Goal: Information Seeking & Learning: Check status

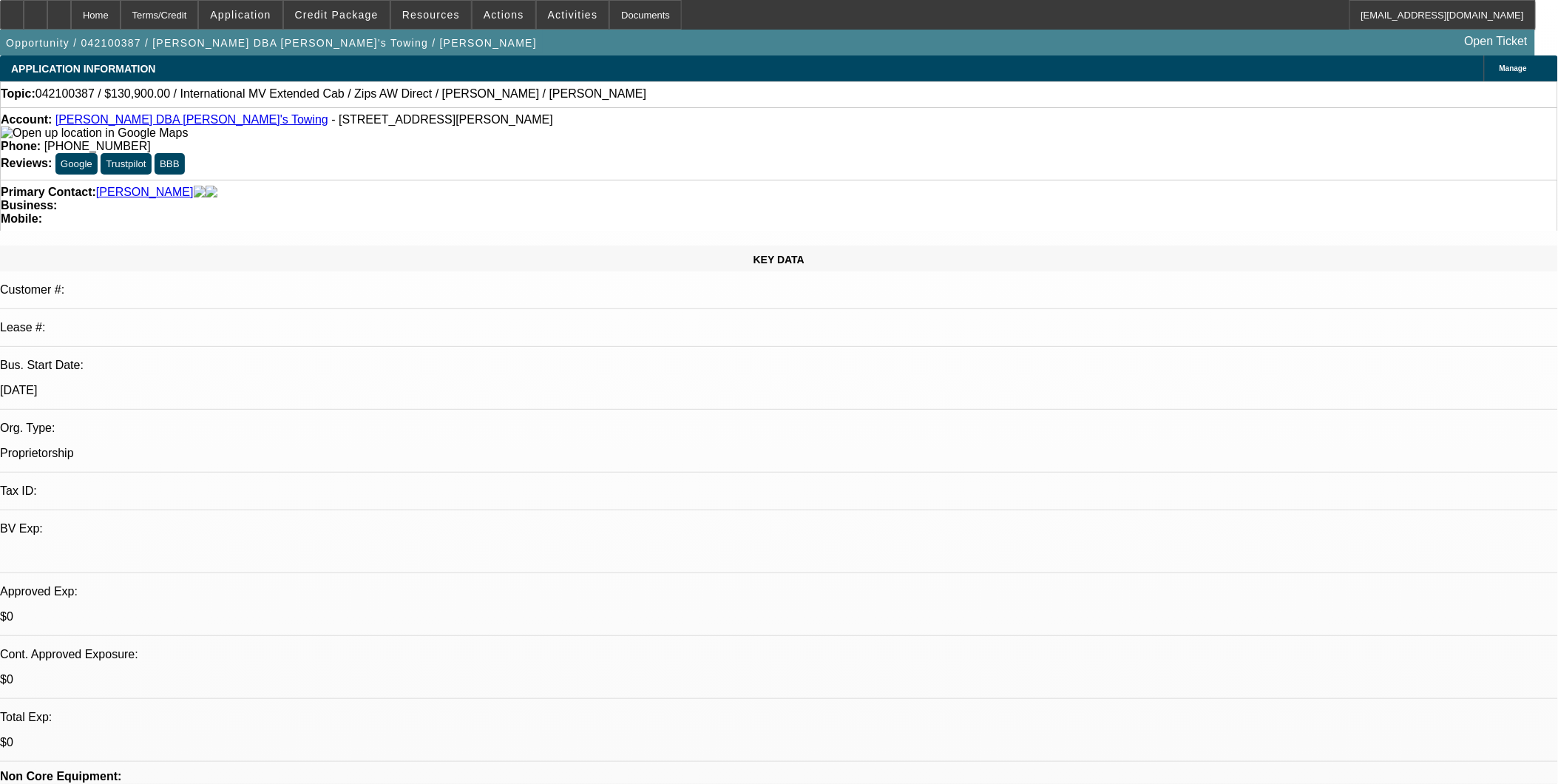
select select "0"
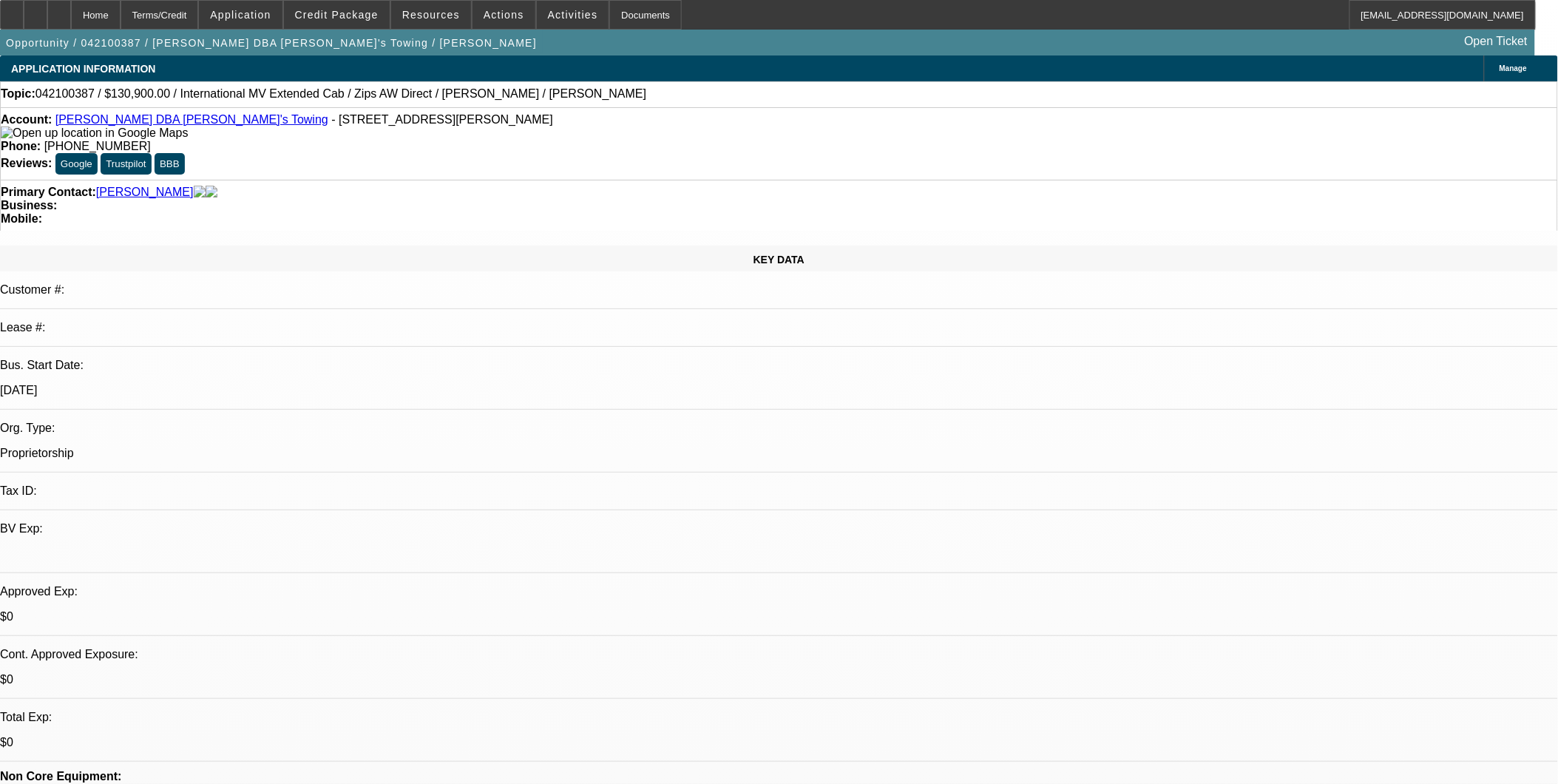
select select "0"
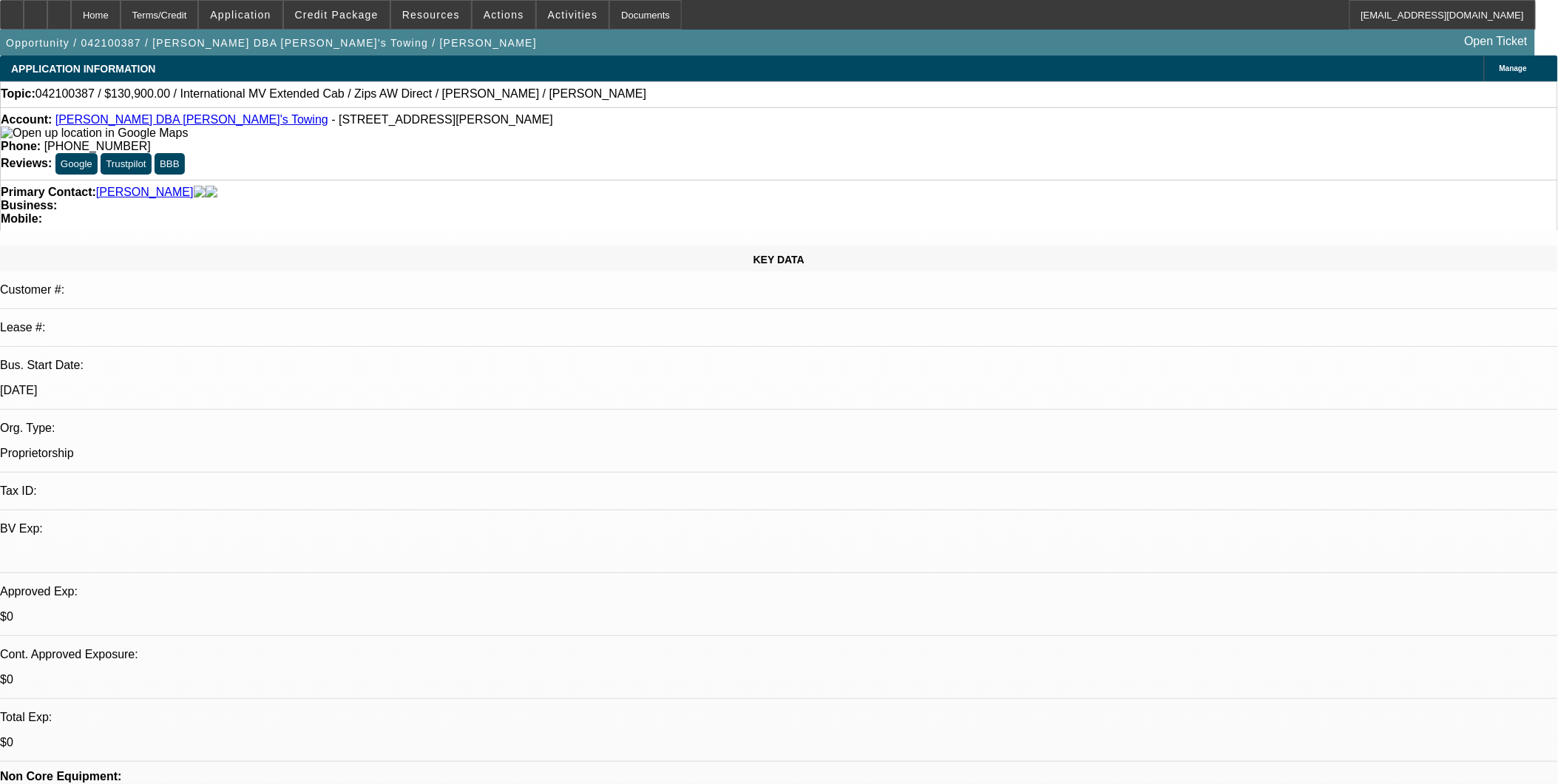
select select "0"
select select "1"
select select "6"
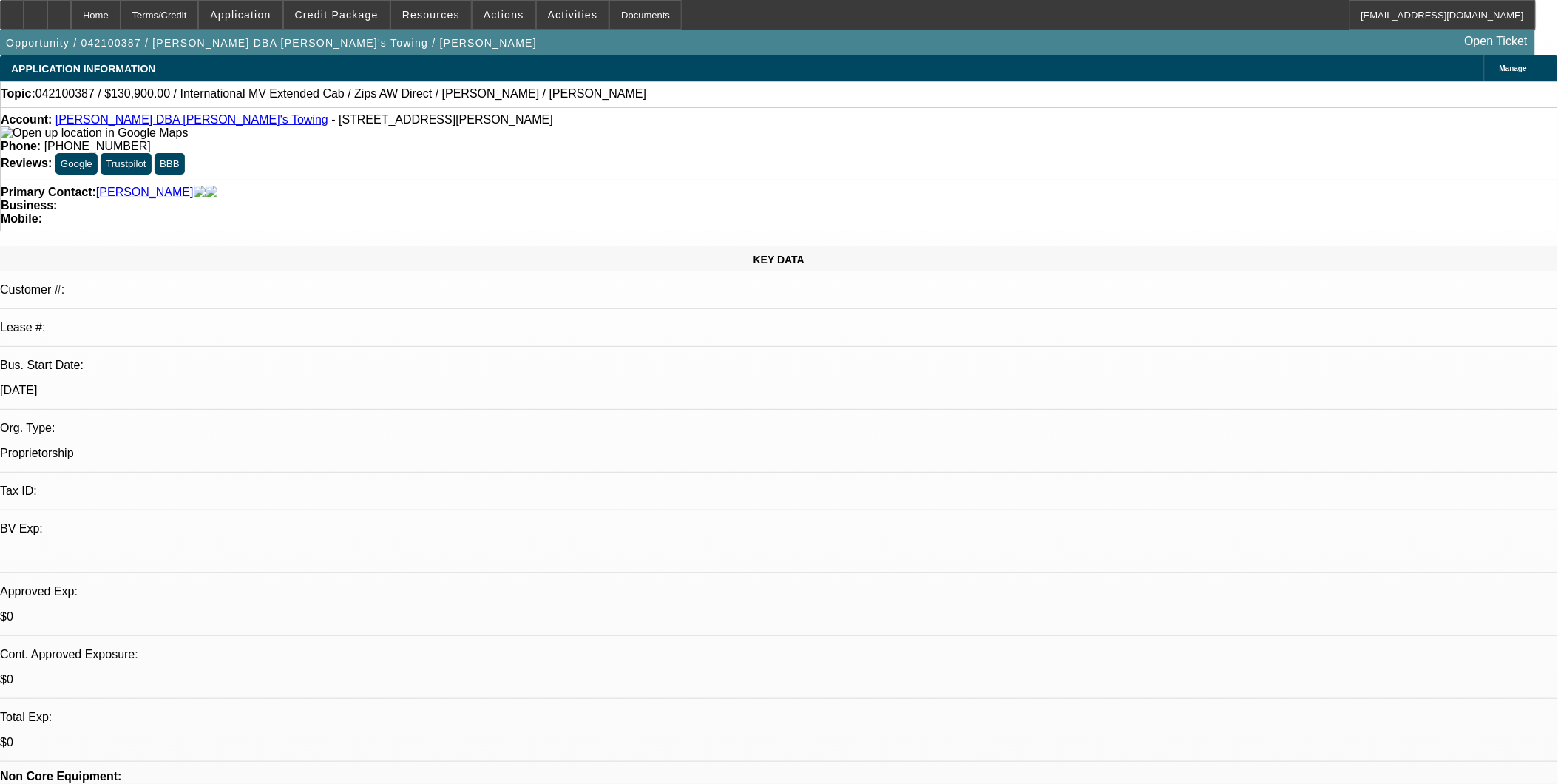
select select "1"
select select "6"
select select "1"
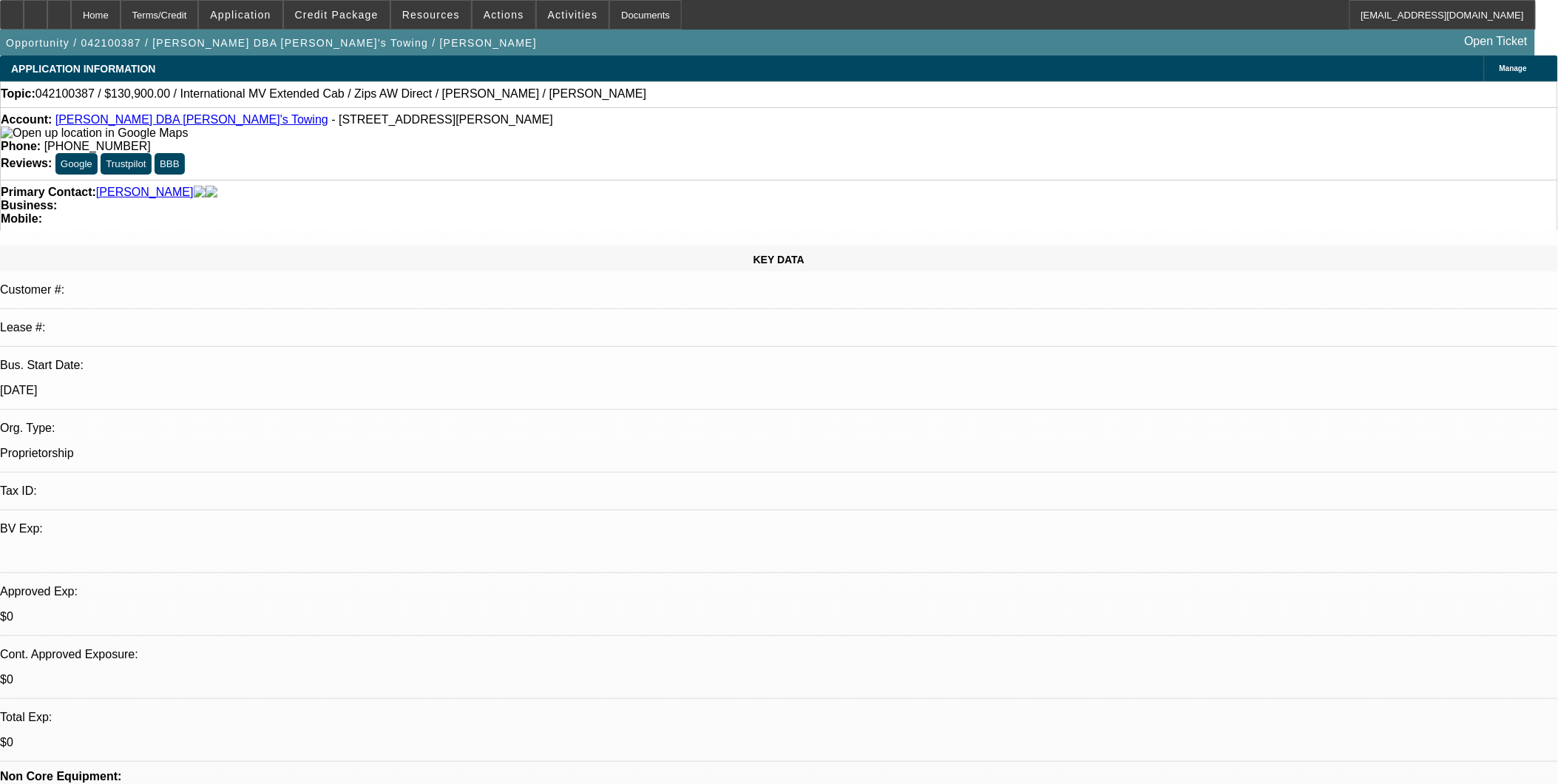
select select "6"
select select "1"
select select "6"
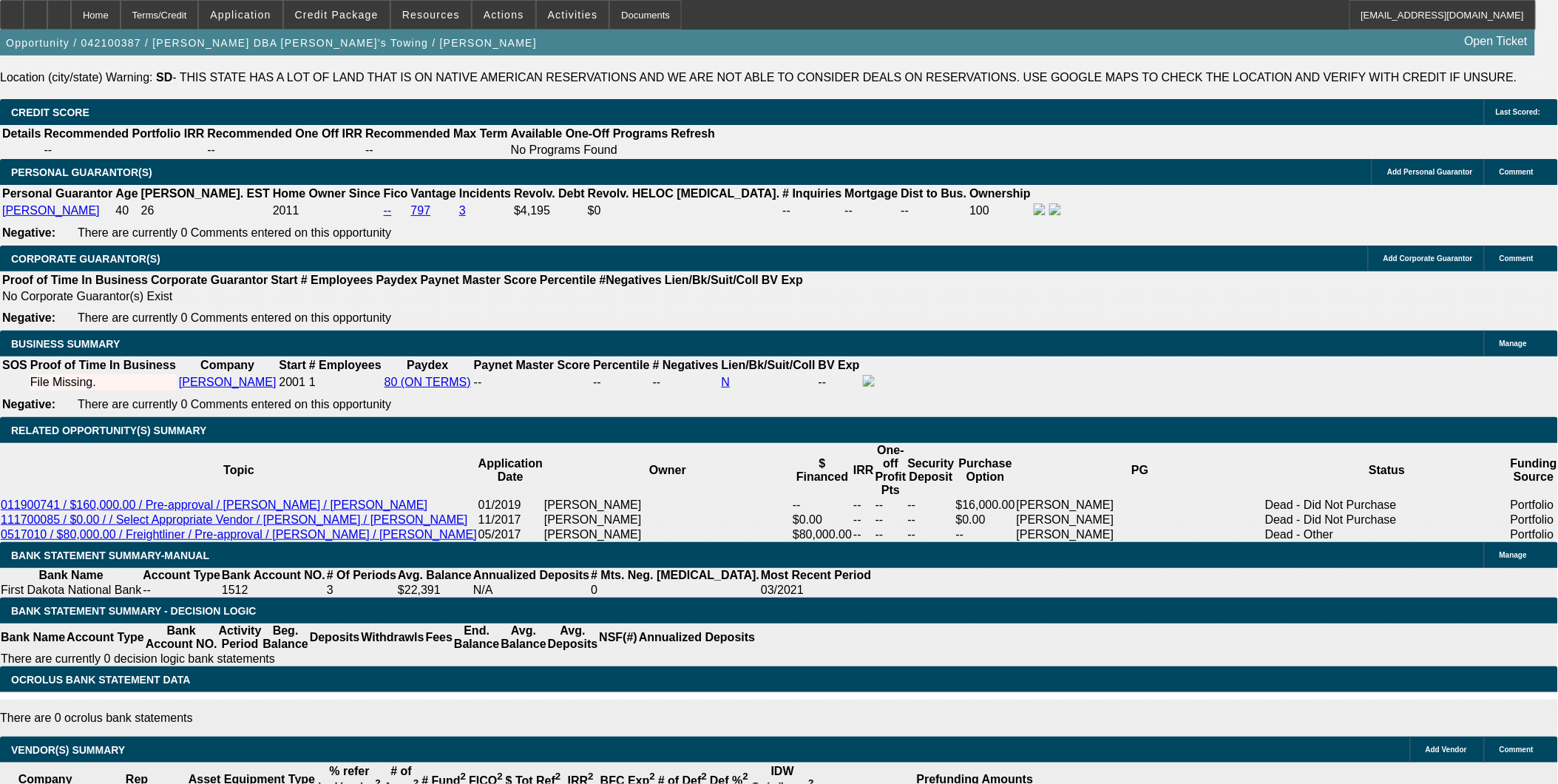
scroll to position [2135, 0]
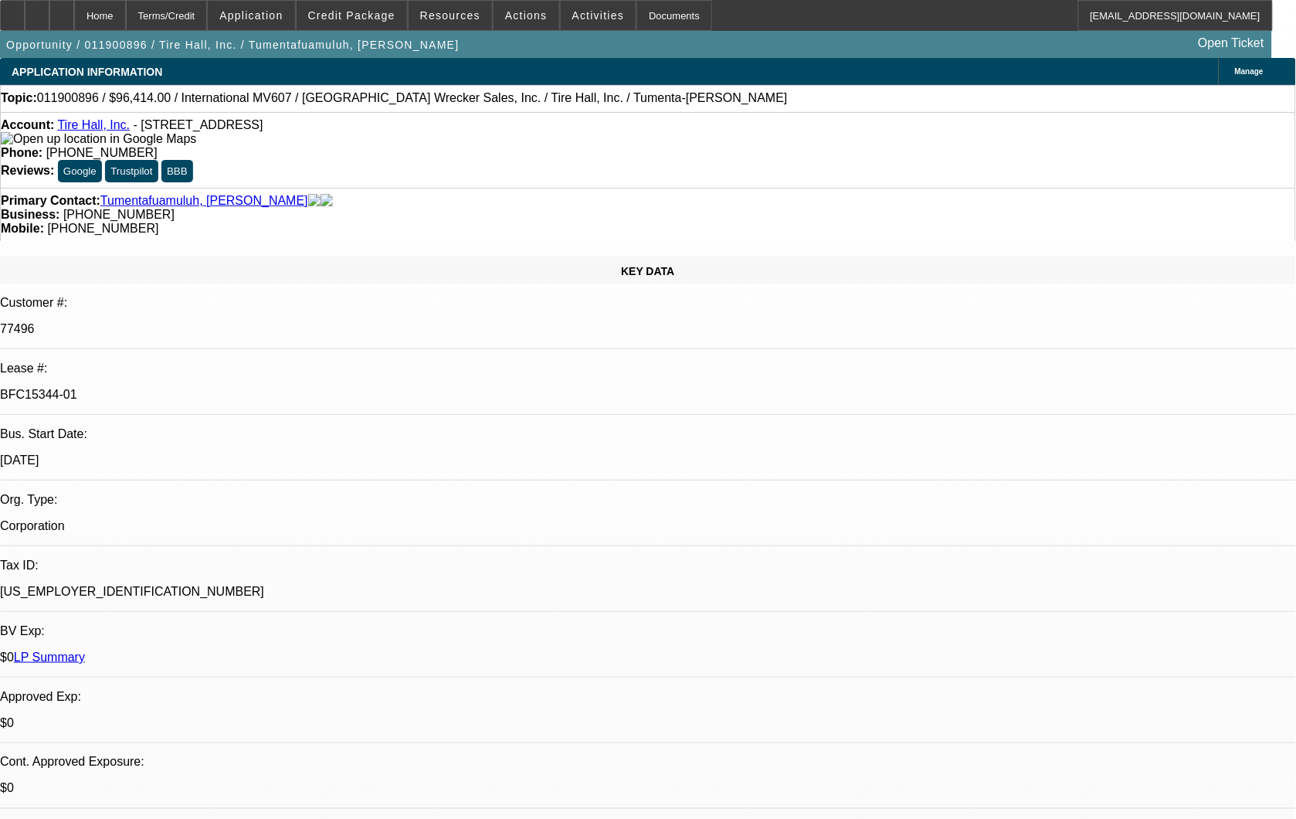
select select "0"
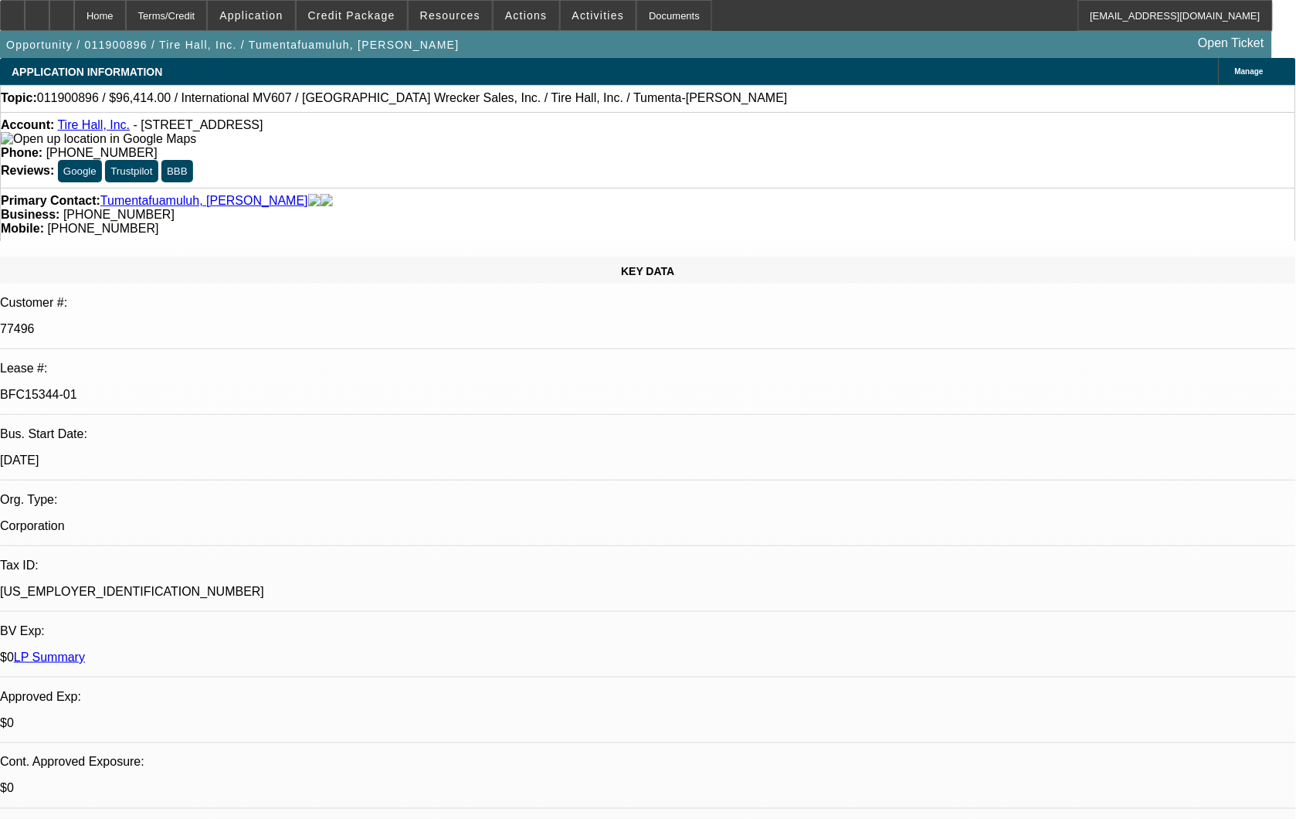
select select "0"
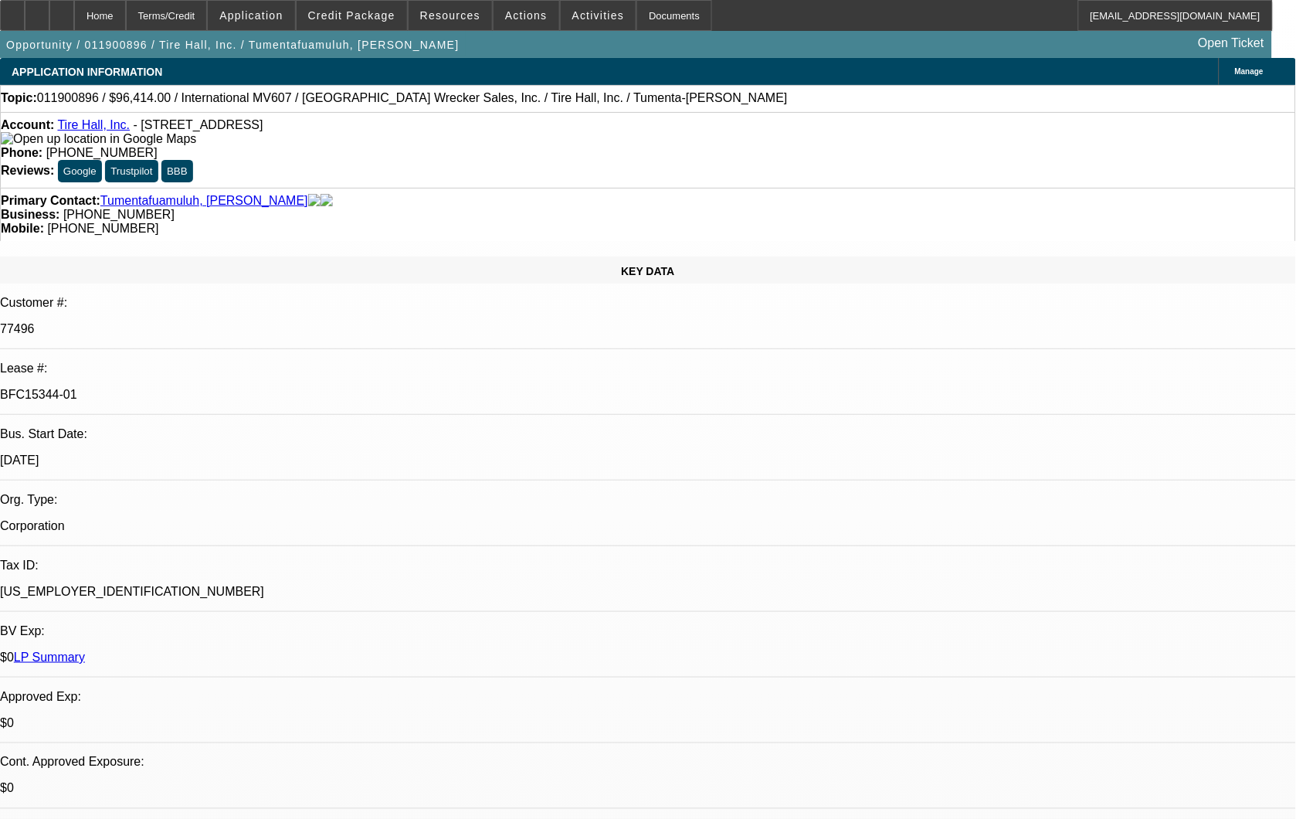
select select "0"
select select "1"
select select "2"
select select "6"
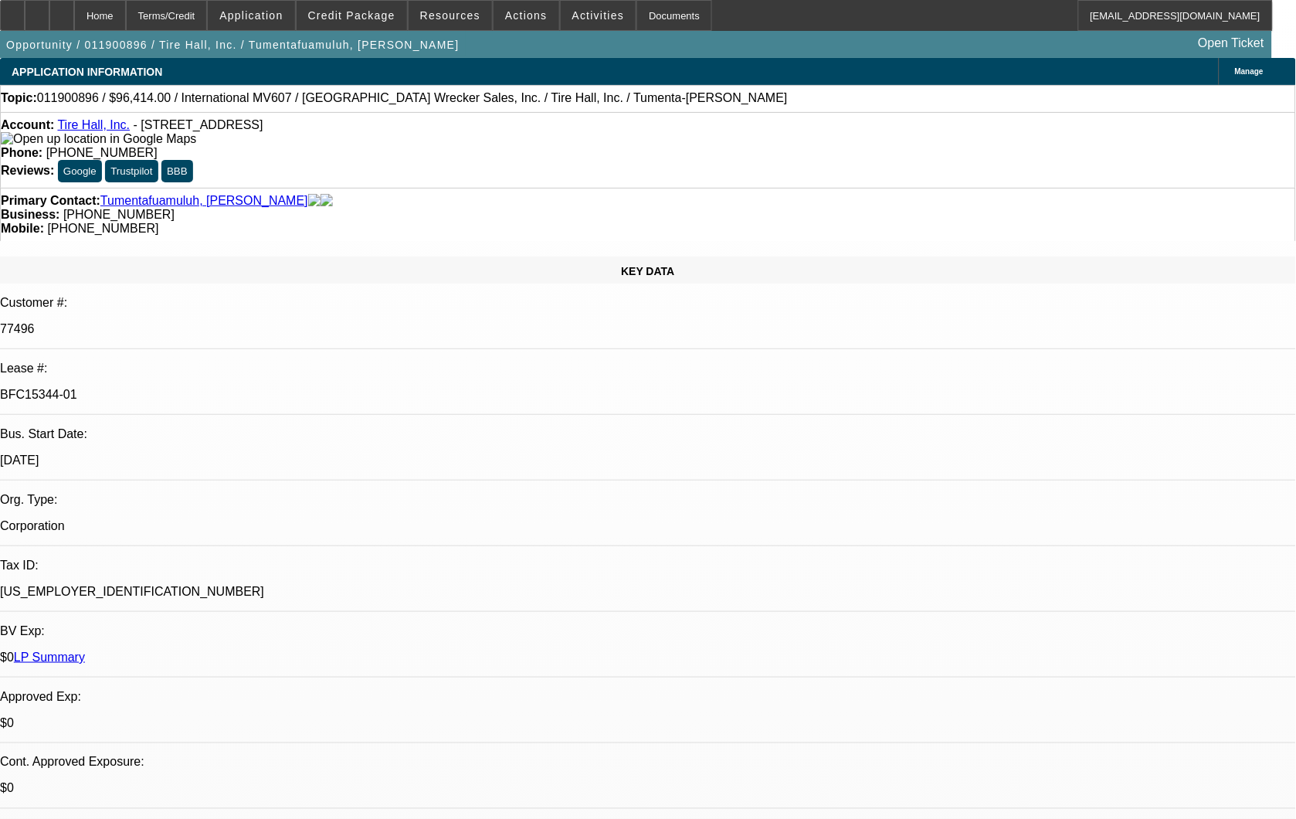
select select "1"
select select "2"
select select "6"
select select "1"
select select "2"
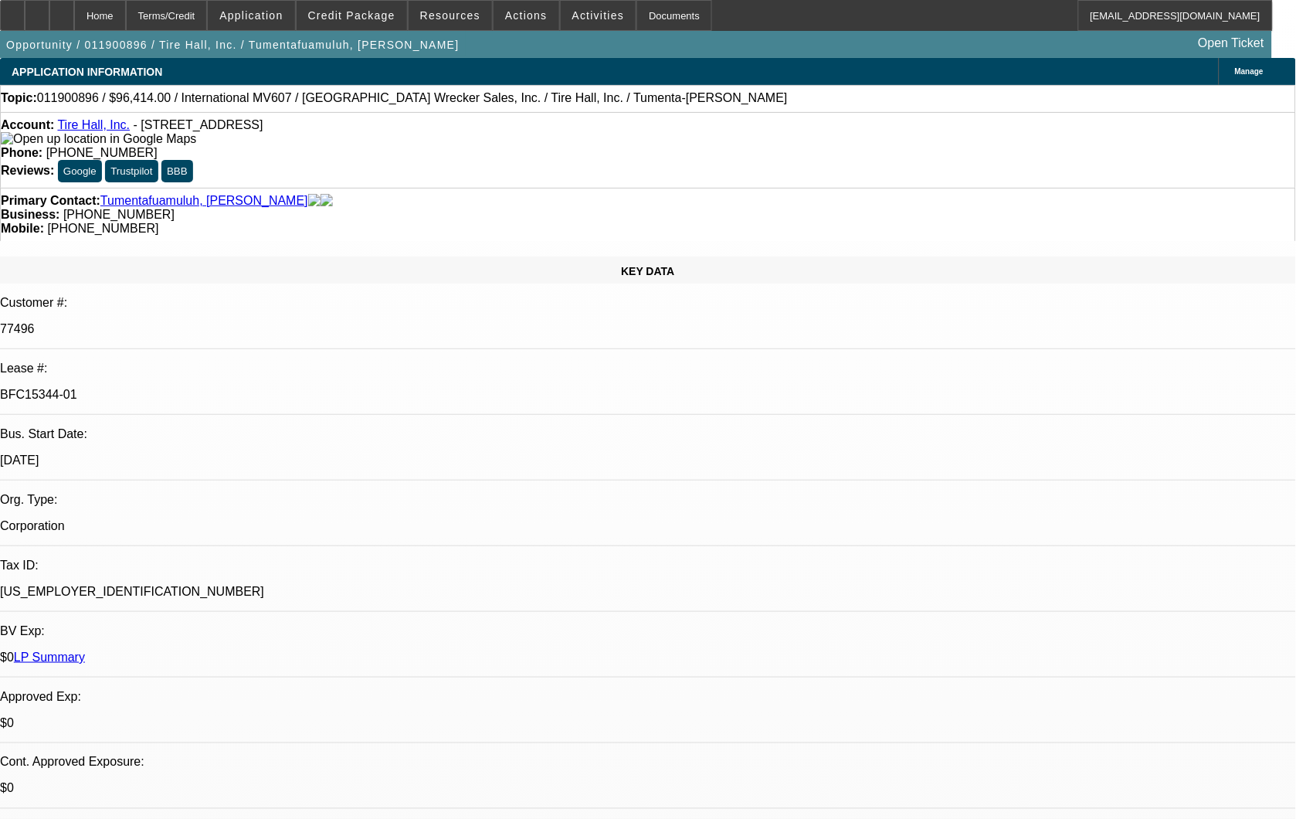
select select "6"
select select "1"
select select "2"
select select "6"
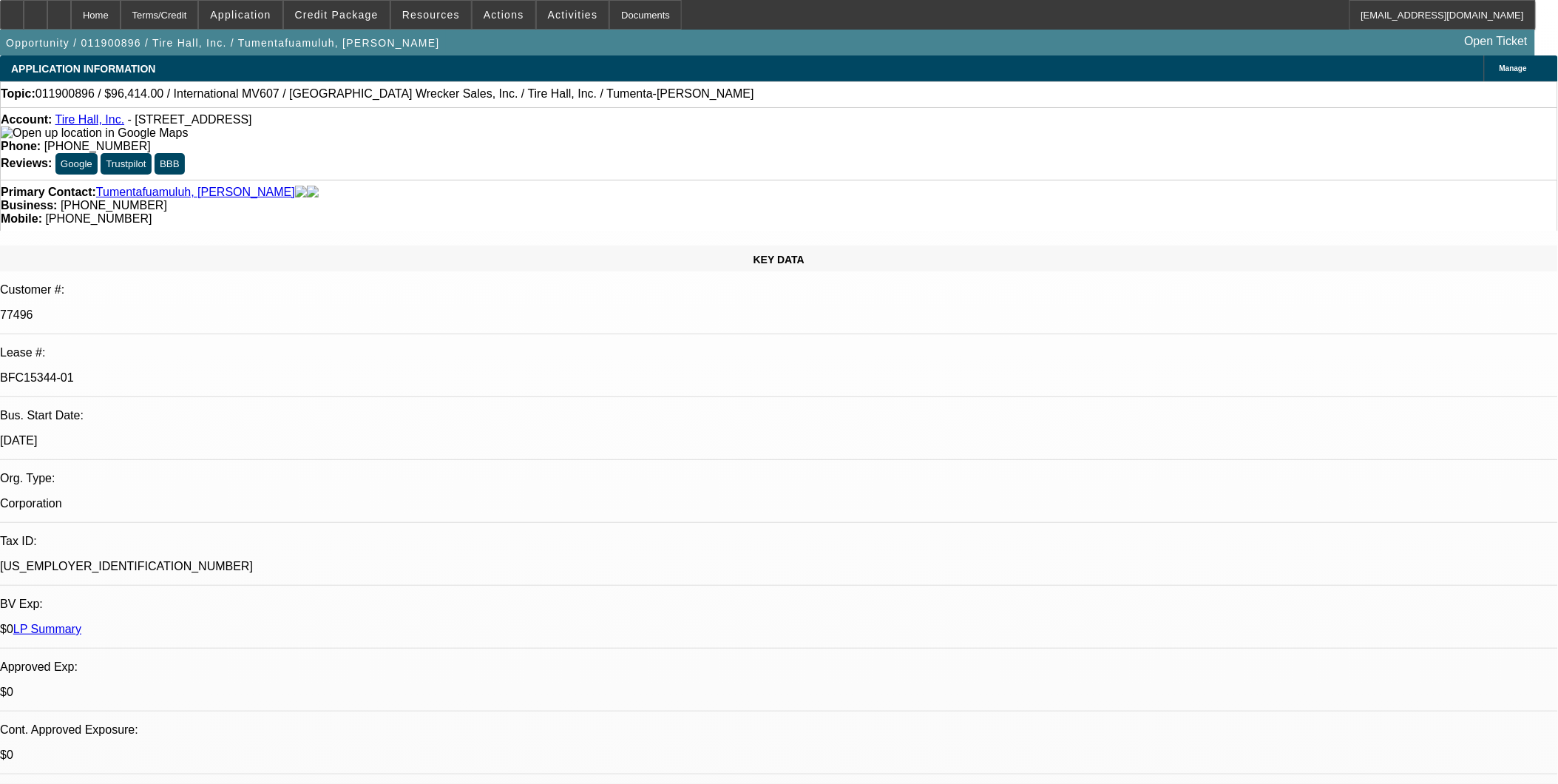
click at [235, 371] on p "BFC15344-01" at bounding box center [779, 378] width 1558 height 13
copy div "BFC15344-01"
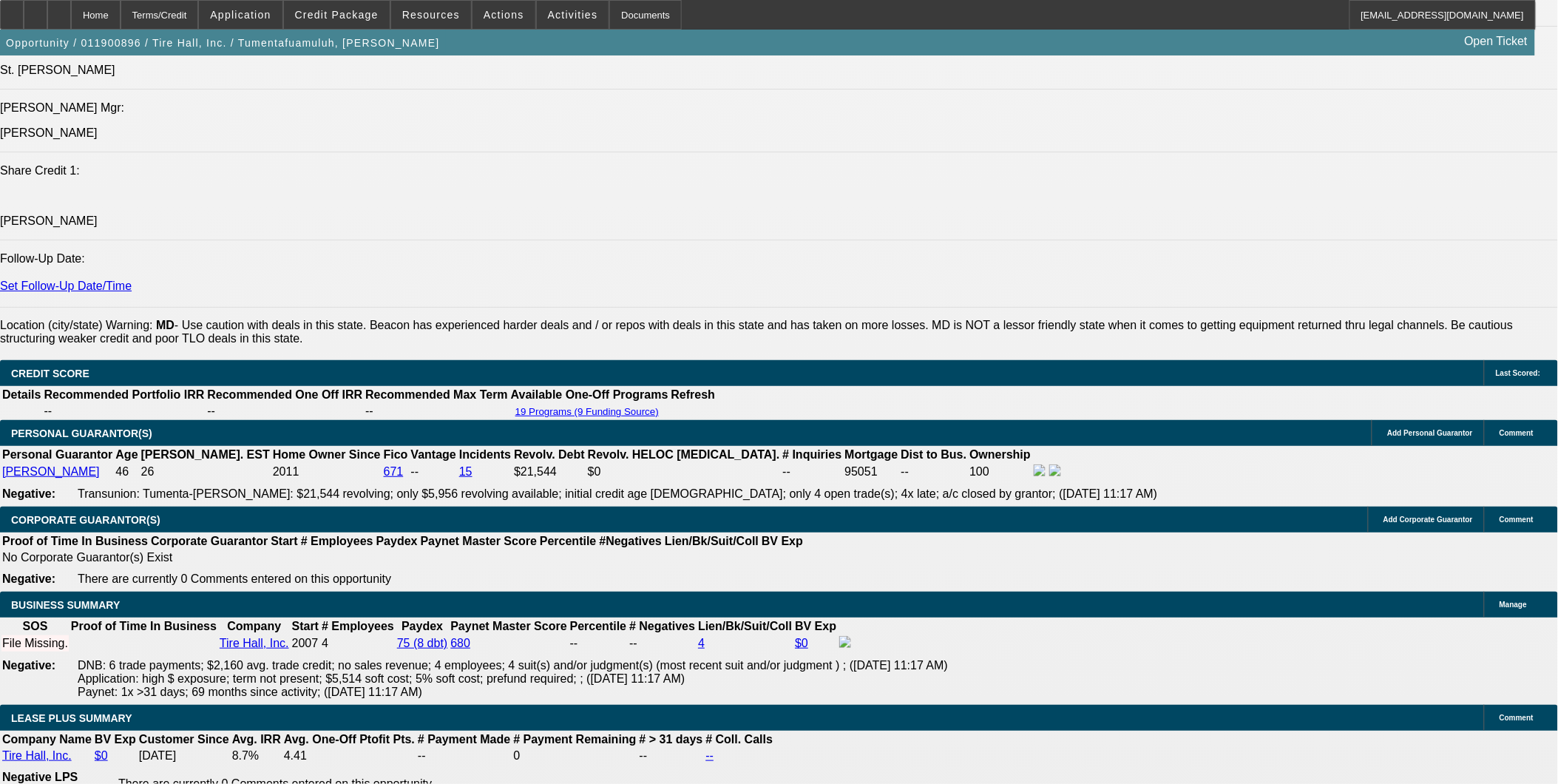
scroll to position [2053, 0]
